Goal: Check status: Check status

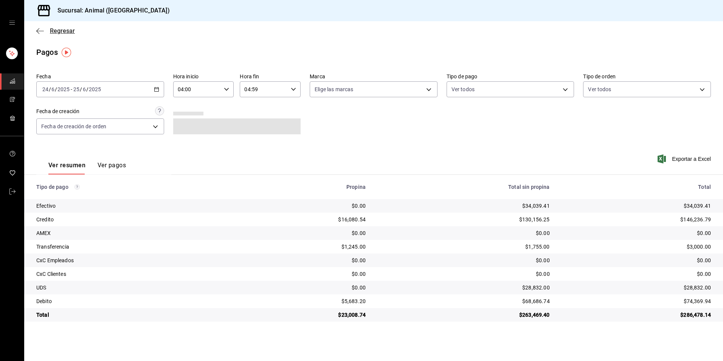
click at [62, 31] on span "Regresar" at bounding box center [62, 30] width 25 height 7
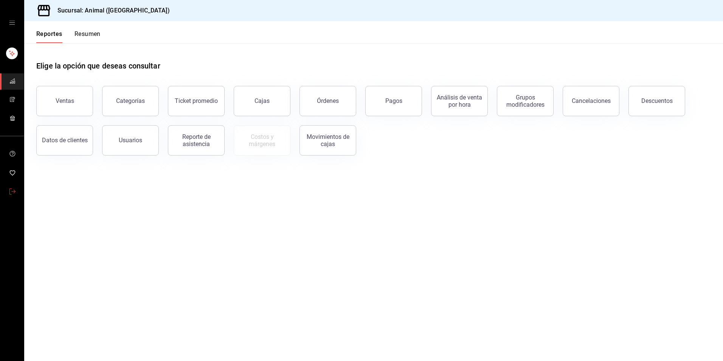
click at [17, 187] on link "mailbox folders" at bounding box center [12, 192] width 24 height 16
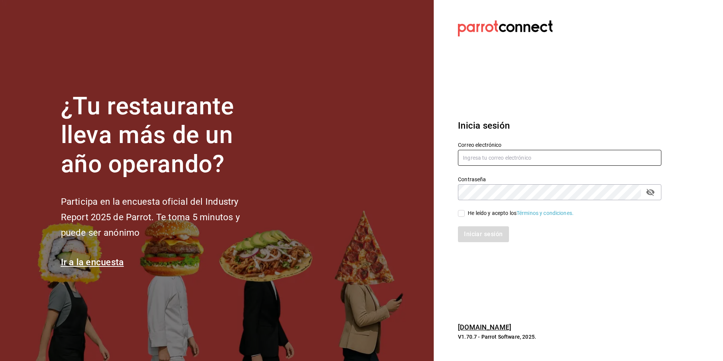
type input "[EMAIL_ADDRESS][DOMAIN_NAME]"
click at [460, 217] on div "Iniciar sesión" at bounding box center [555, 229] width 212 height 25
click at [460, 213] on input "He leído y acepto los Términos y condiciones." at bounding box center [461, 213] width 7 height 7
checkbox input "true"
click at [466, 228] on button "Iniciar sesión" at bounding box center [483, 234] width 51 height 16
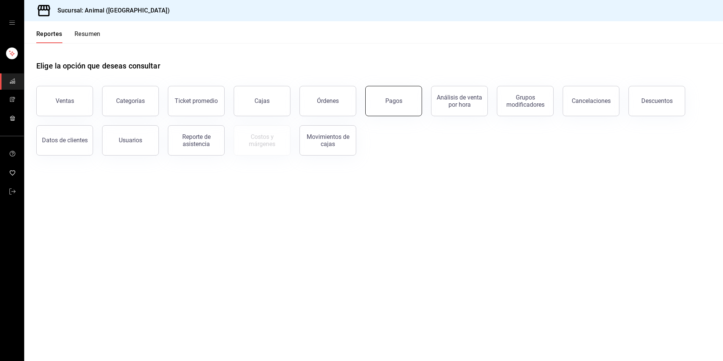
click at [400, 109] on button "Pagos" at bounding box center [393, 101] width 57 height 30
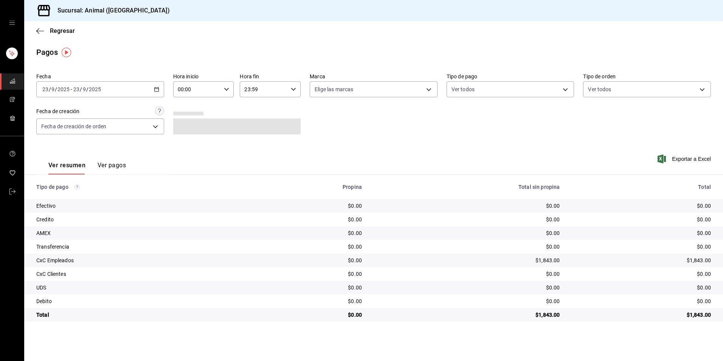
click at [158, 90] on icon "button" at bounding box center [156, 89] width 5 height 5
click at [71, 105] on li "Hoy" at bounding box center [72, 112] width 71 height 17
click at [194, 89] on input "00:00" at bounding box center [197, 89] width 48 height 15
click at [187, 146] on button "04" at bounding box center [188, 143] width 28 height 15
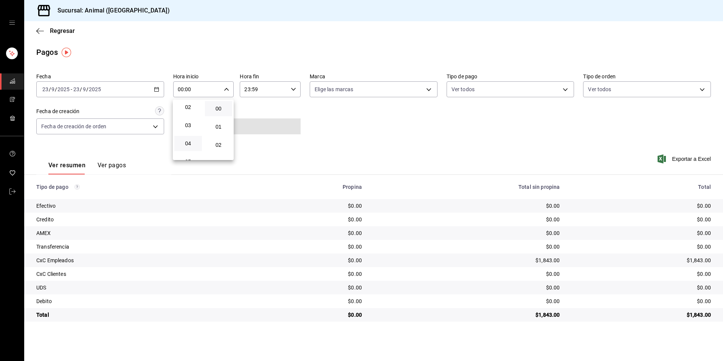
type input "04:00"
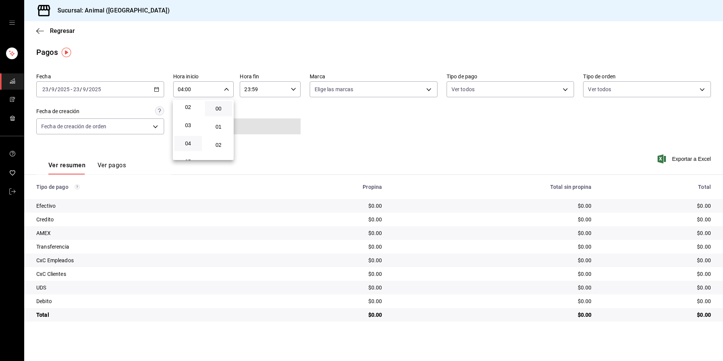
click at [495, 89] on div at bounding box center [361, 180] width 723 height 361
